Goal: Task Accomplishment & Management: Use online tool/utility

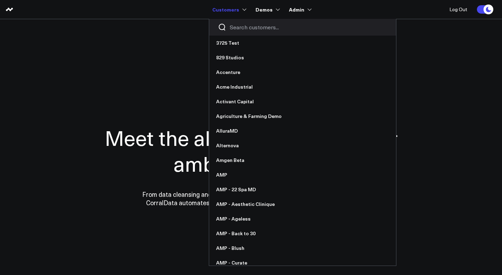
click at [240, 29] on input "Search customers input" at bounding box center [309, 27] width 158 height 8
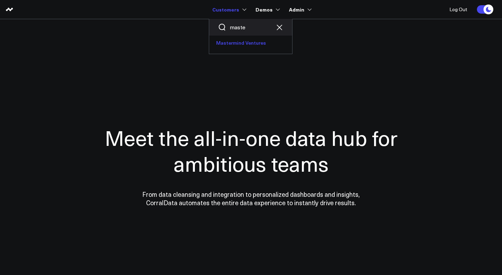
type input "maste"
click at [244, 44] on link "Mastermind Ventures" at bounding box center [250, 43] width 83 height 15
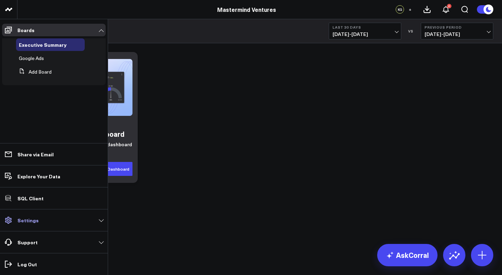
click at [32, 221] on p "Settings" at bounding box center [27, 220] width 21 height 6
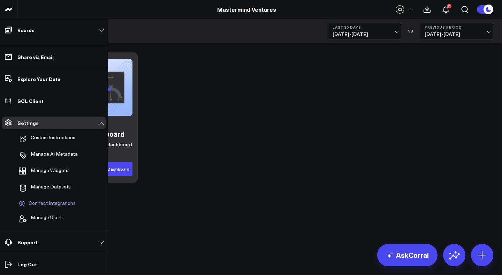
click at [40, 205] on span "Connect Integrations" at bounding box center [52, 203] width 47 height 6
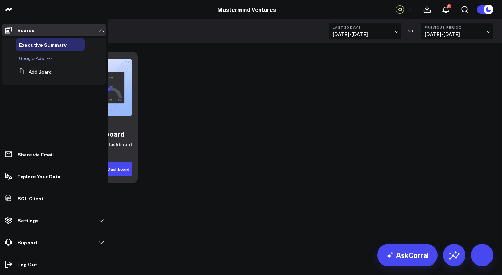
click at [33, 59] on span "Google Ads" at bounding box center [31, 58] width 25 height 7
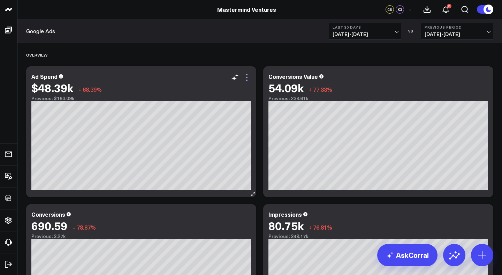
click at [247, 76] on icon at bounding box center [247, 77] width 8 height 8
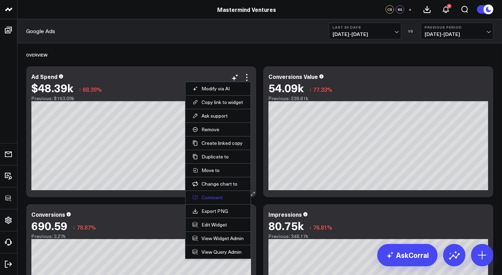
click at [215, 196] on button "Comment" at bounding box center [217, 197] width 51 height 6
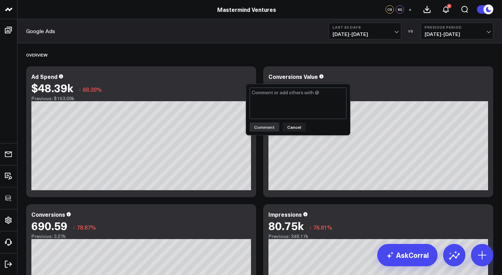
type textarea "@"
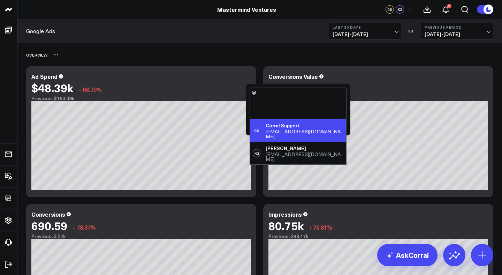
click at [279, 54] on div "Overview" at bounding box center [259, 55] width 467 height 16
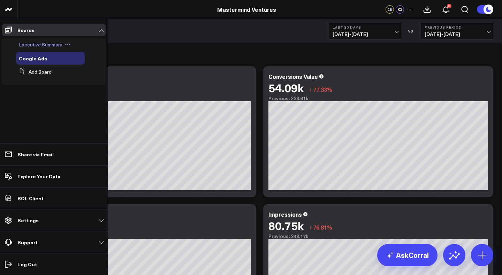
click at [33, 47] on span "Executive Summary" at bounding box center [41, 44] width 44 height 7
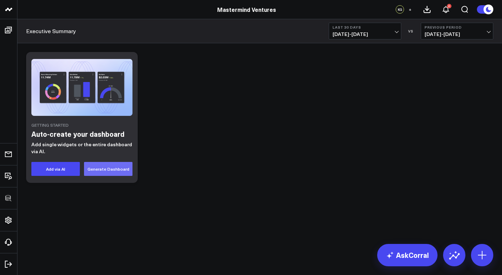
click at [107, 167] on button "Generate Dashboard" at bounding box center [108, 169] width 48 height 14
